Goal: Task Accomplishment & Management: Manage account settings

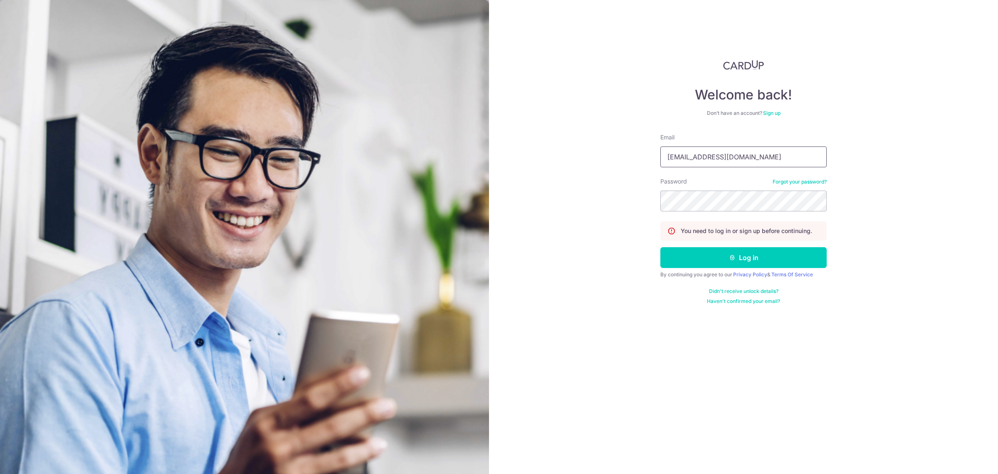
click at [766, 162] on input "yvonneliew1994@hotmail.com" at bounding box center [744, 156] width 166 height 21
type input "[EMAIL_ADDRESS][DOMAIN_NAME]"
click at [775, 261] on button "Log in" at bounding box center [744, 257] width 166 height 21
